Goal: Find specific page/section: Find specific page/section

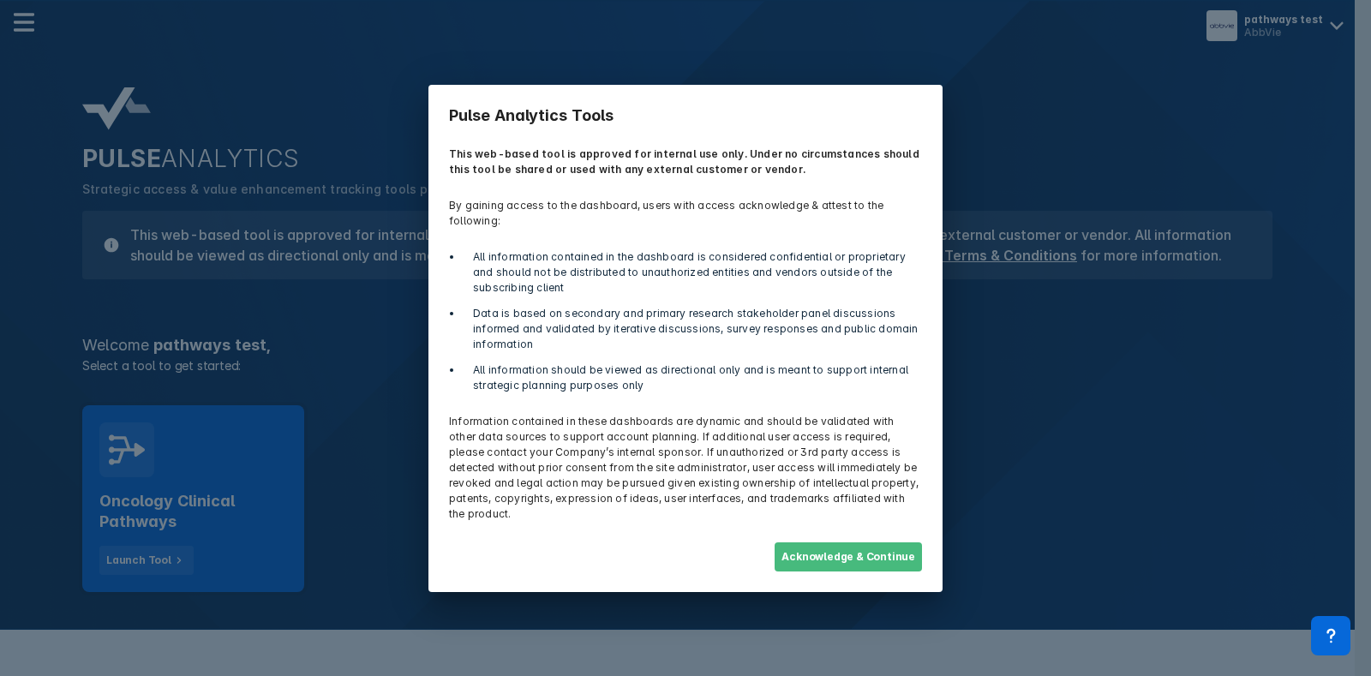
click at [825, 542] on button "Acknowledge & Continue" at bounding box center [847, 556] width 147 height 29
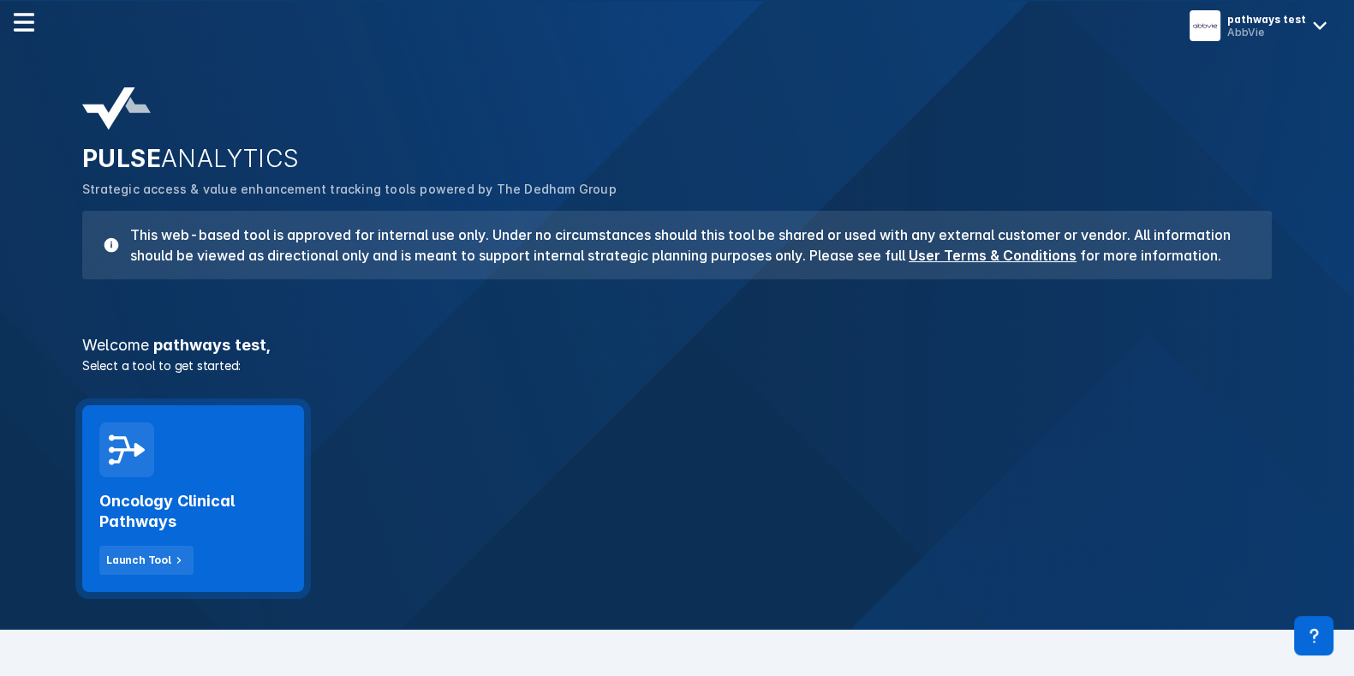
click at [225, 445] on div "Oncology Clinical Pathways Launch Tool" at bounding box center [193, 498] width 222 height 187
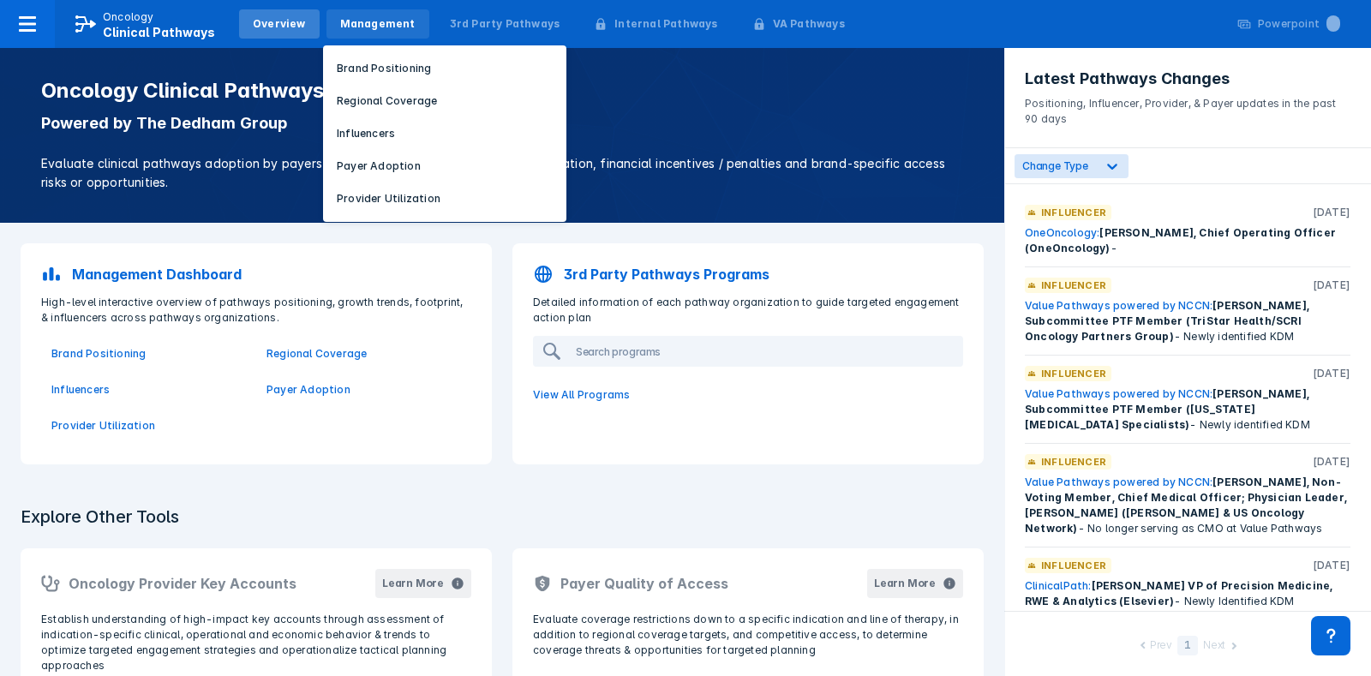
click at [397, 20] on div "Management" at bounding box center [377, 23] width 75 height 15
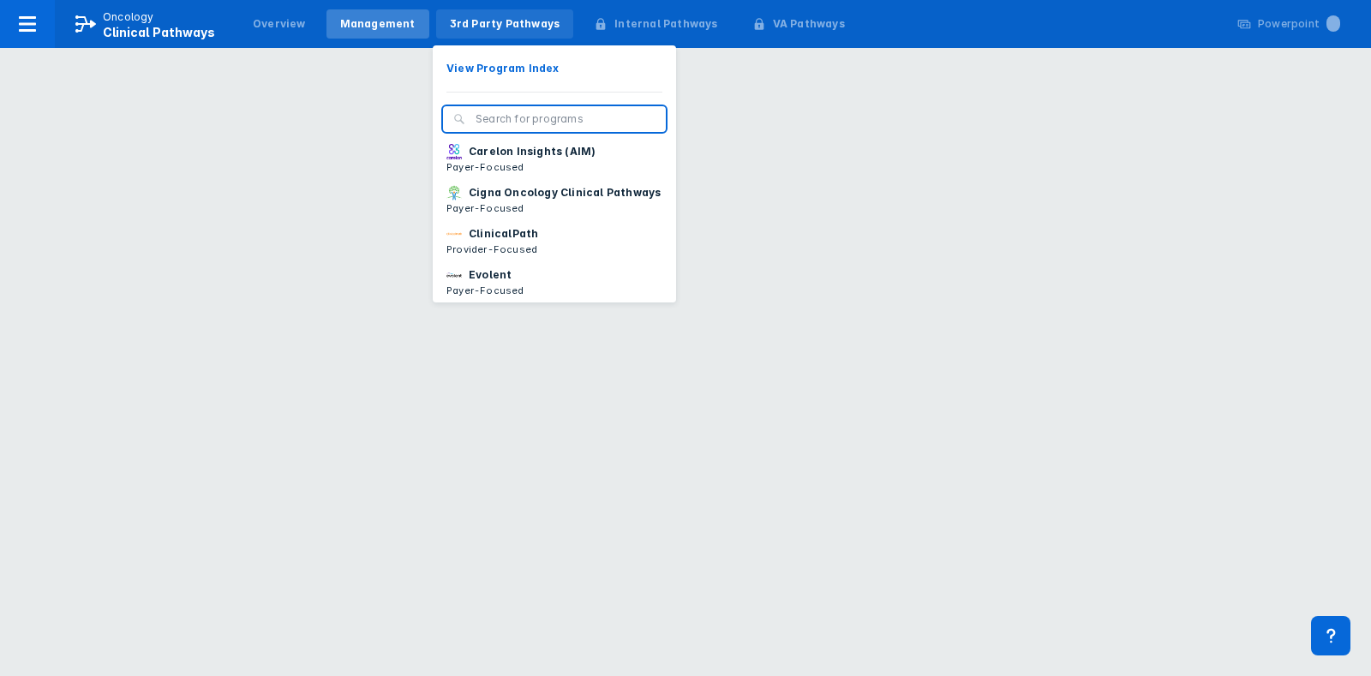
click at [508, 33] on div "3rd Party Pathways" at bounding box center [505, 23] width 138 height 29
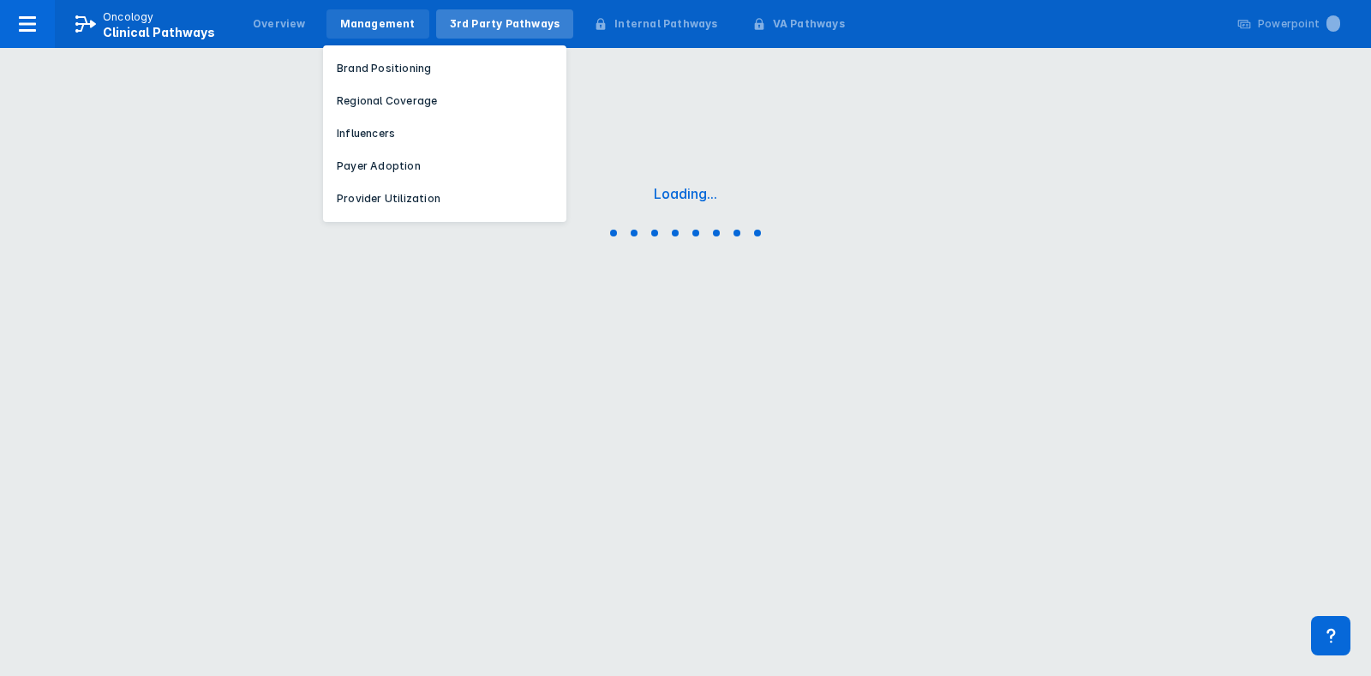
click at [394, 21] on div "Management" at bounding box center [377, 23] width 75 height 15
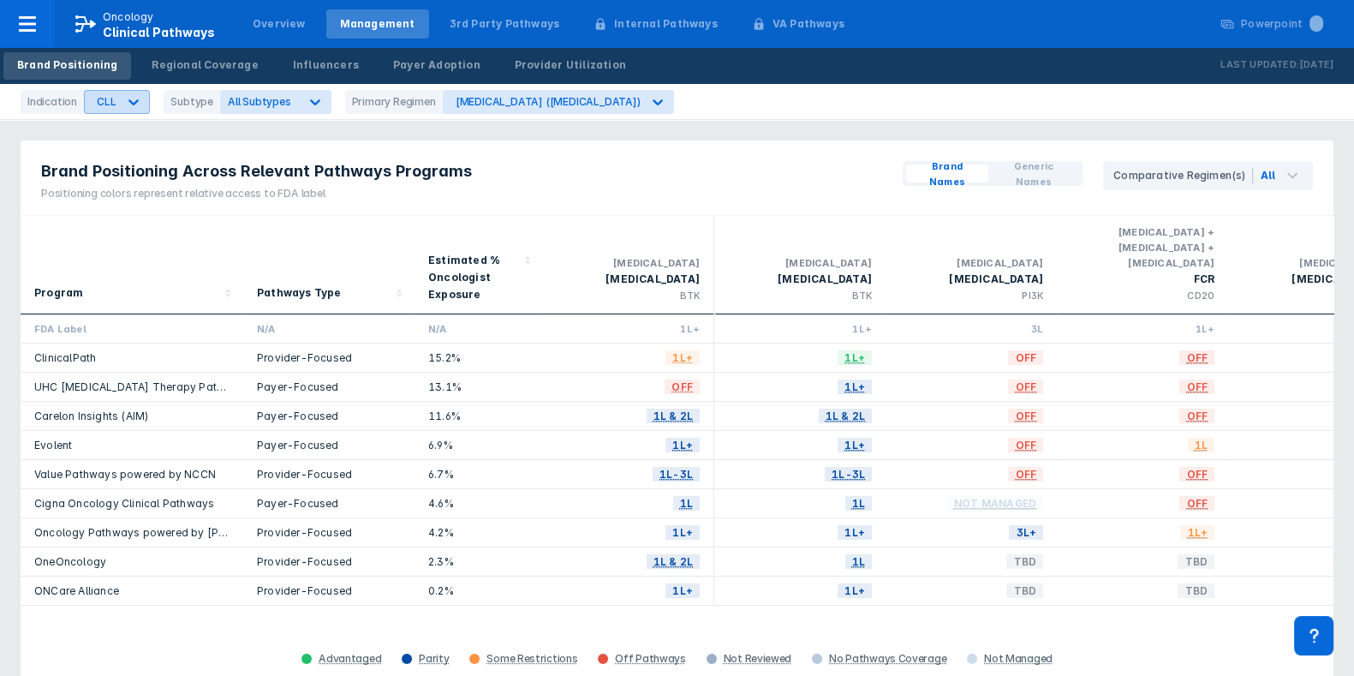
click at [120, 89] on div at bounding box center [133, 102] width 31 height 31
click at [799, 175] on div "Brand Positioning Across Relevant Pathways Programs Positioning colors represen…" at bounding box center [677, 177] width 1313 height 75
click at [52, 27] on div at bounding box center [27, 24] width 55 height 48
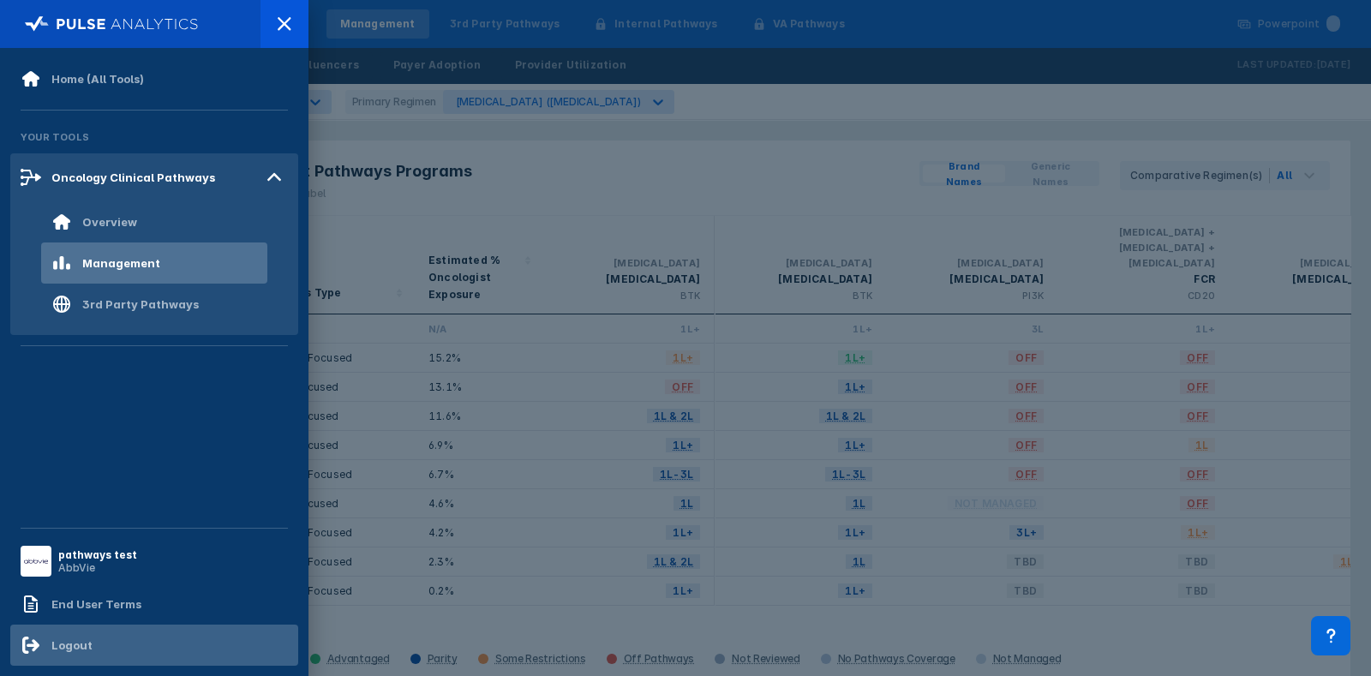
click at [189, 630] on div "Logout" at bounding box center [154, 645] width 288 height 41
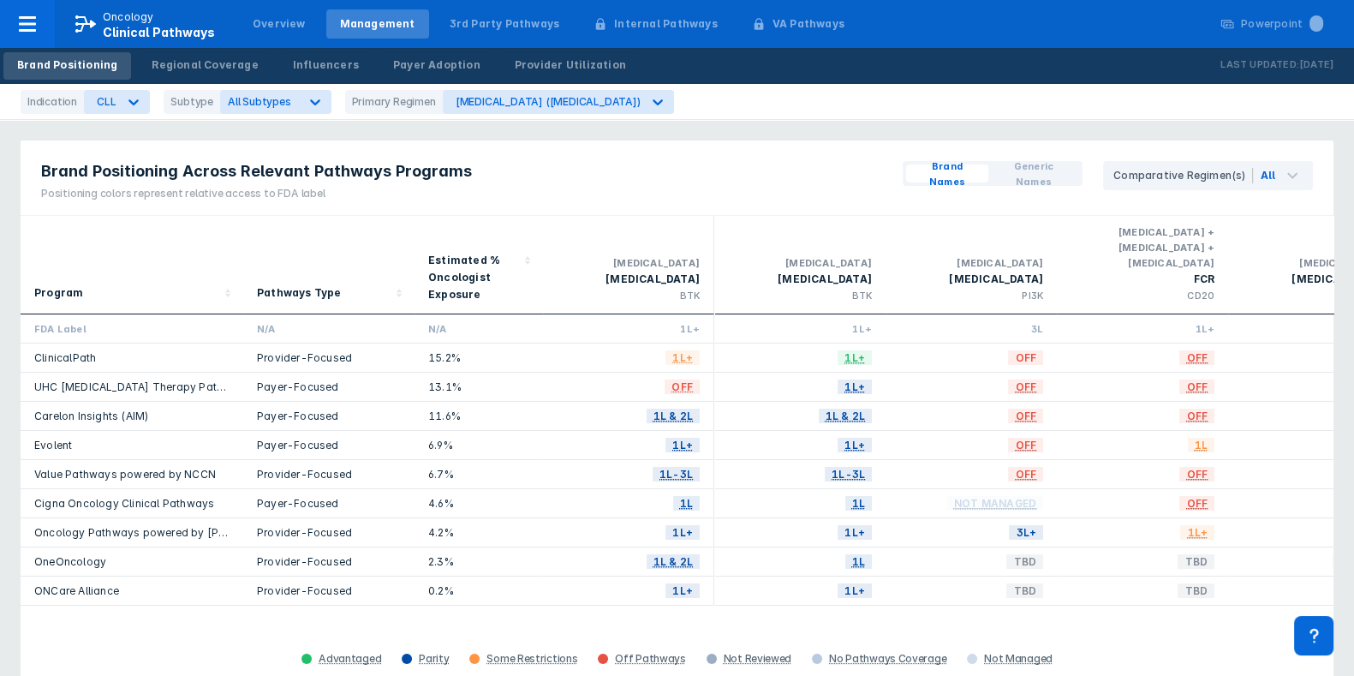
click at [495, 115] on div "Indication CLL Subtype All Subtypes Primary Regimen Brukinsa (zanubrutinib)" at bounding box center [677, 102] width 1354 height 36
click at [497, 103] on div "[MEDICAL_DATA] ([MEDICAL_DATA])" at bounding box center [548, 101] width 185 height 13
click at [773, 148] on div "Brand Positioning Across Relevant Pathways Programs Positioning colors represen…" at bounding box center [677, 177] width 1313 height 75
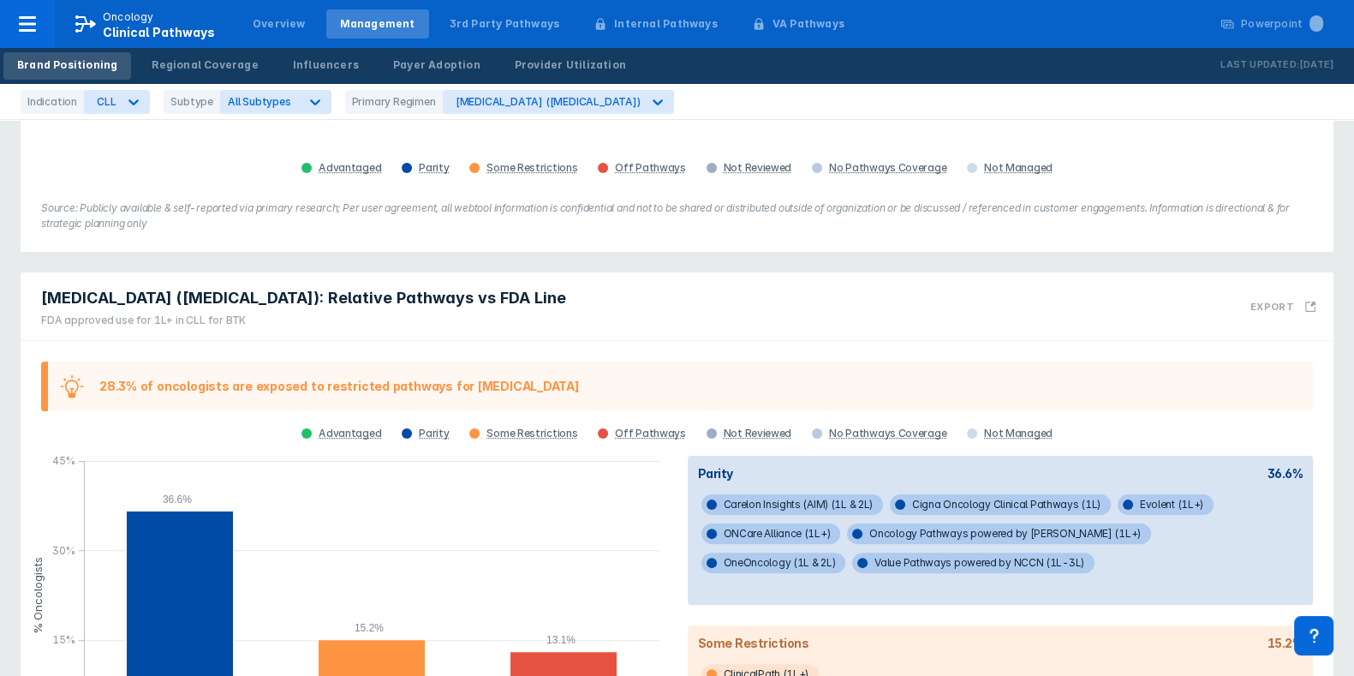
scroll to position [681, 0]
